Goal: Task Accomplishment & Management: Complete application form

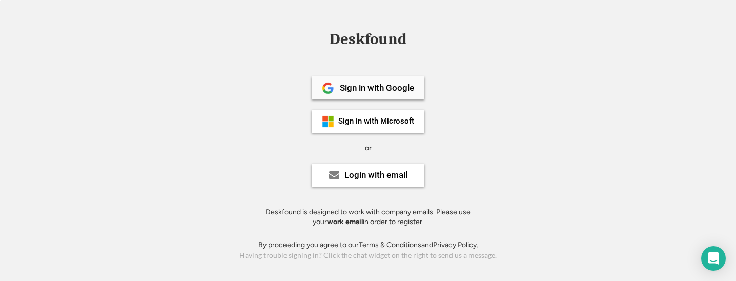
click at [395, 93] on div "Sign in with Google" at bounding box center [368, 87] width 113 height 23
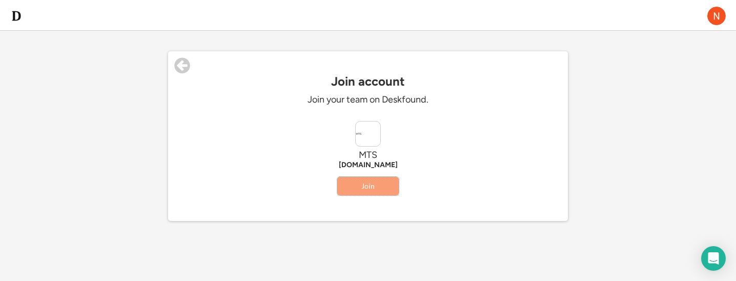
click at [385, 183] on button "Join" at bounding box center [367, 186] width 61 height 18
